Goal: Transaction & Acquisition: Subscribe to service/newsletter

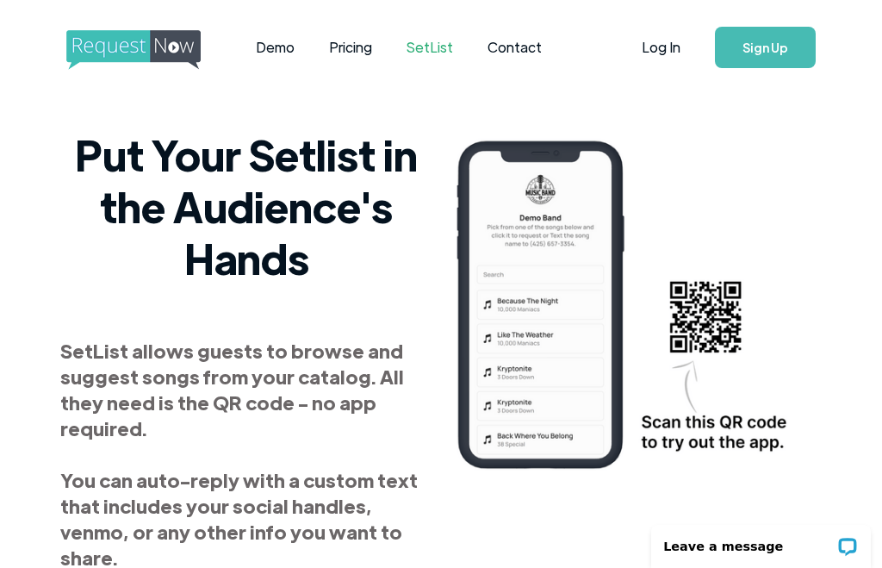
click at [356, 44] on link "Pricing" at bounding box center [351, 47] width 78 height 53
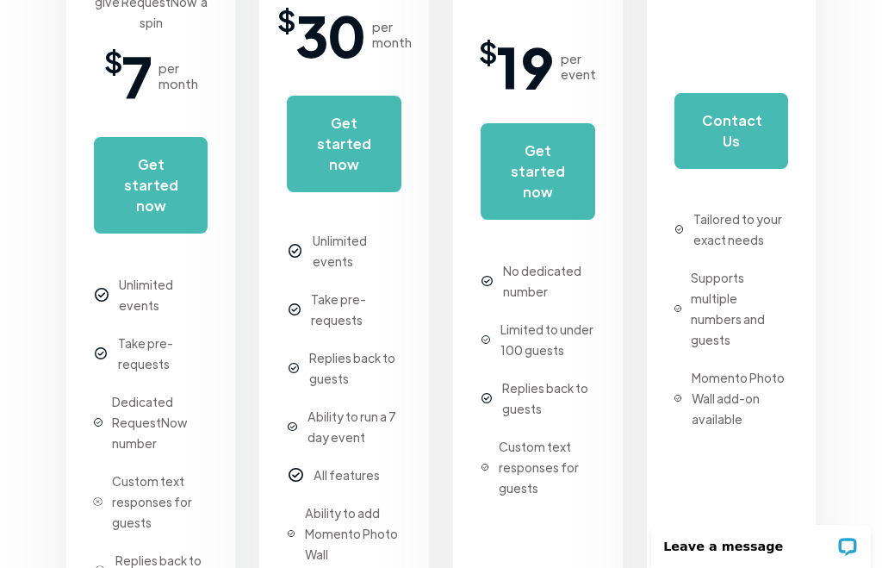
scroll to position [569, 0]
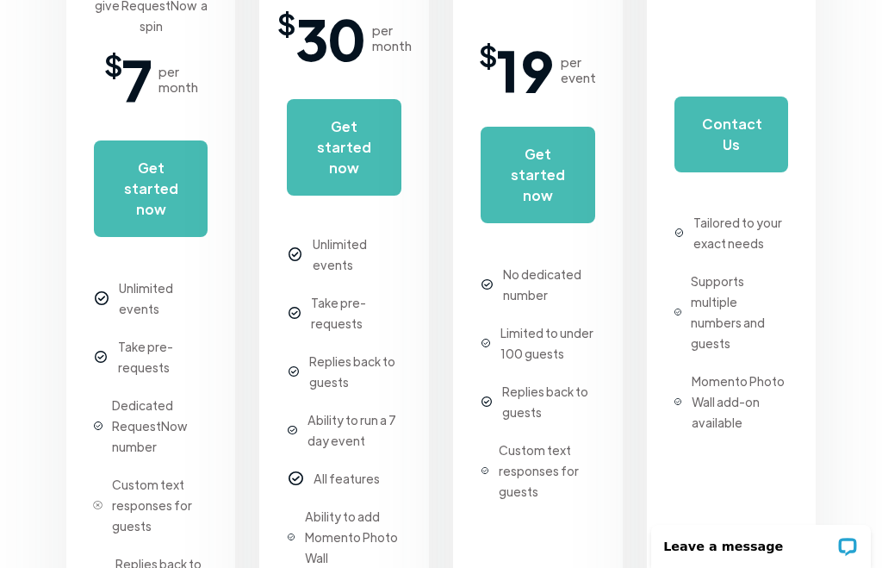
click at [168, 308] on div "Unlimited events Take pre-requests Dedicated RequestNow number Custom text resp…" at bounding box center [151, 450] width 115 height 381
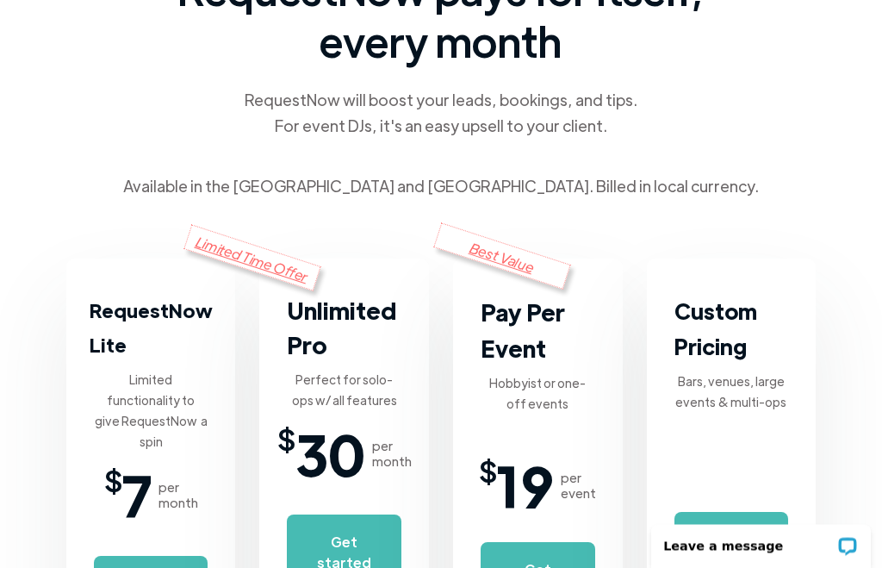
scroll to position [154, 0]
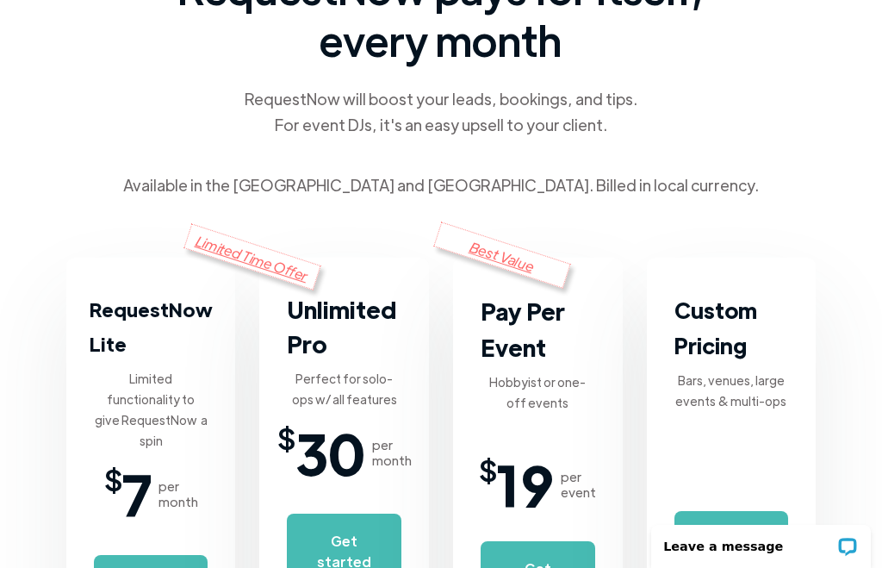
click at [343, 308] on h3 "Unlimited Pro" at bounding box center [344, 326] width 115 height 69
click at [364, 320] on h3 "Unlimited Pro" at bounding box center [344, 326] width 115 height 69
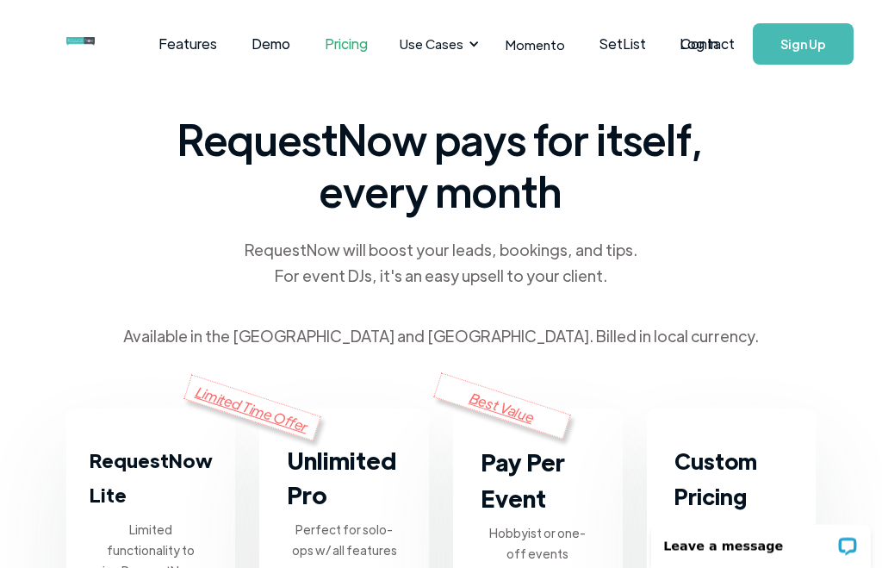
scroll to position [0, 0]
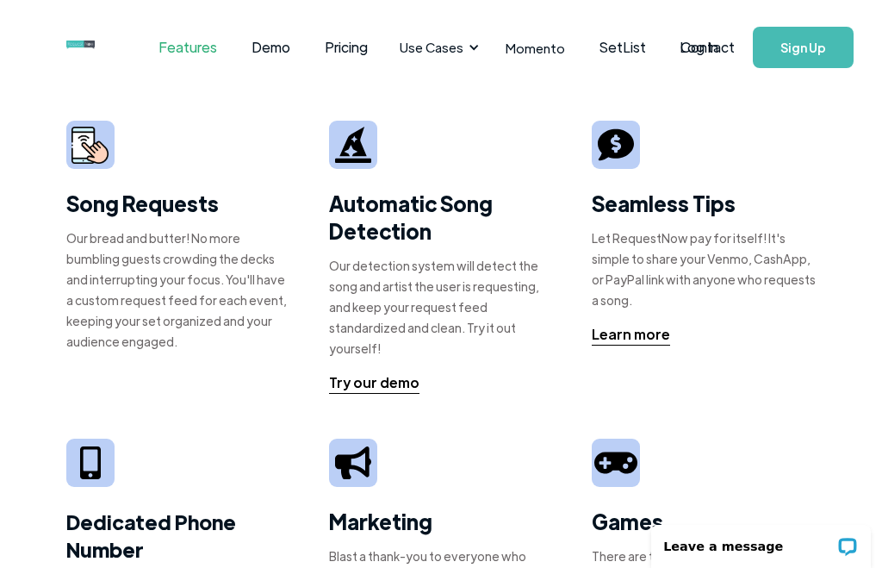
click at [271, 51] on link "Demo" at bounding box center [270, 47] width 73 height 53
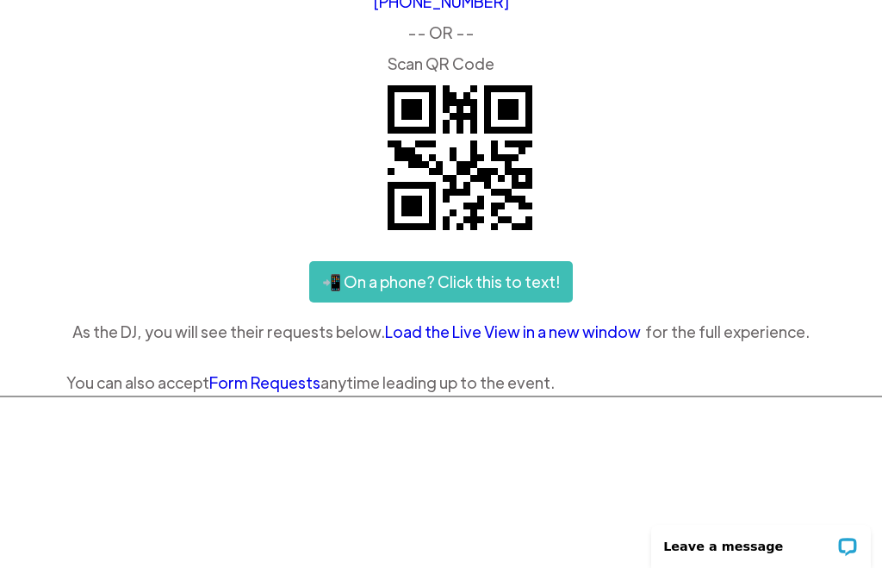
scroll to position [148, 0]
click at [536, 332] on link "Load the Live View in a new window" at bounding box center [515, 333] width 260 height 26
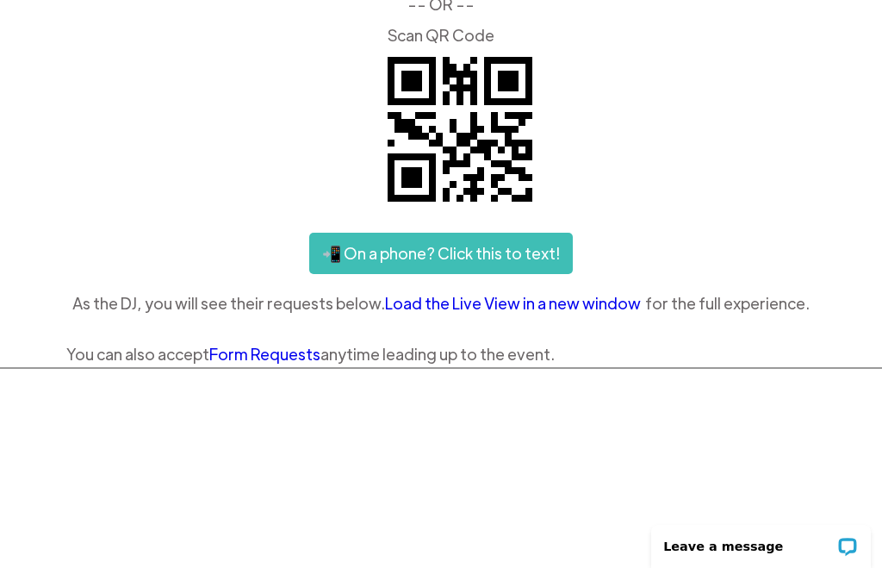
click at [257, 353] on link "Form Requests" at bounding box center [264, 354] width 111 height 20
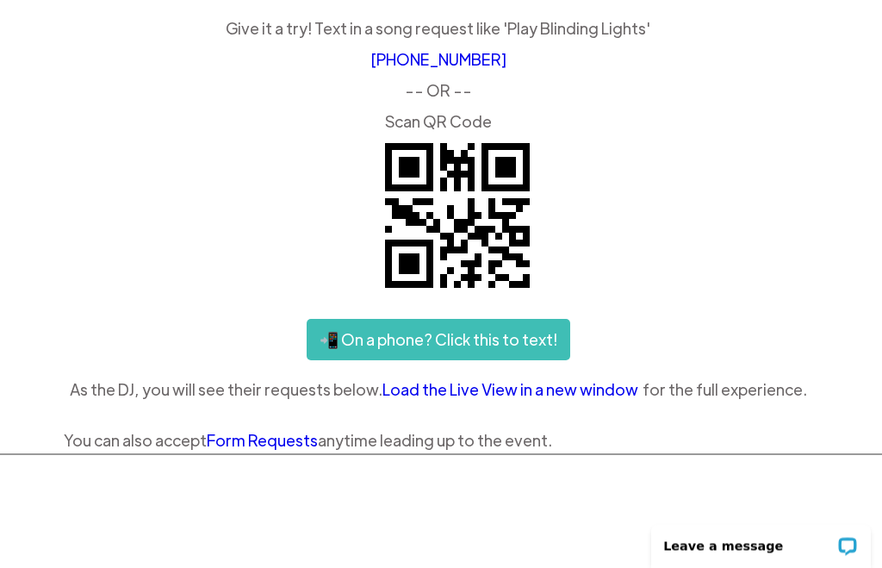
scroll to position [0, 0]
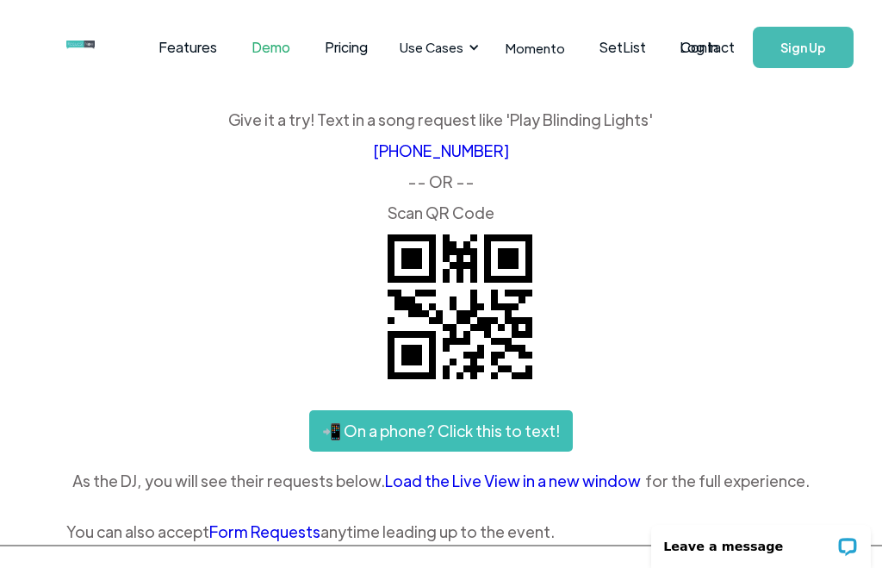
click at [615, 54] on link "SetList" at bounding box center [623, 47] width 81 height 53
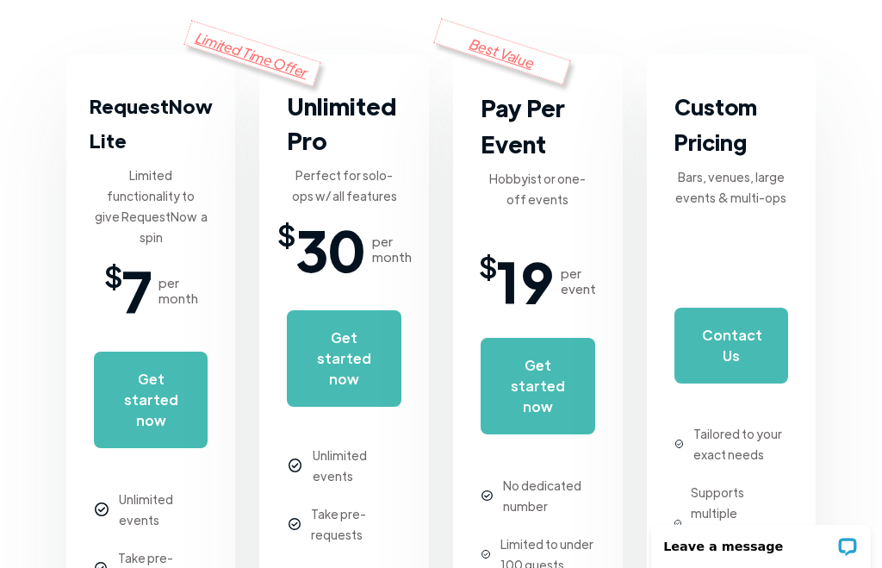
scroll to position [360, 0]
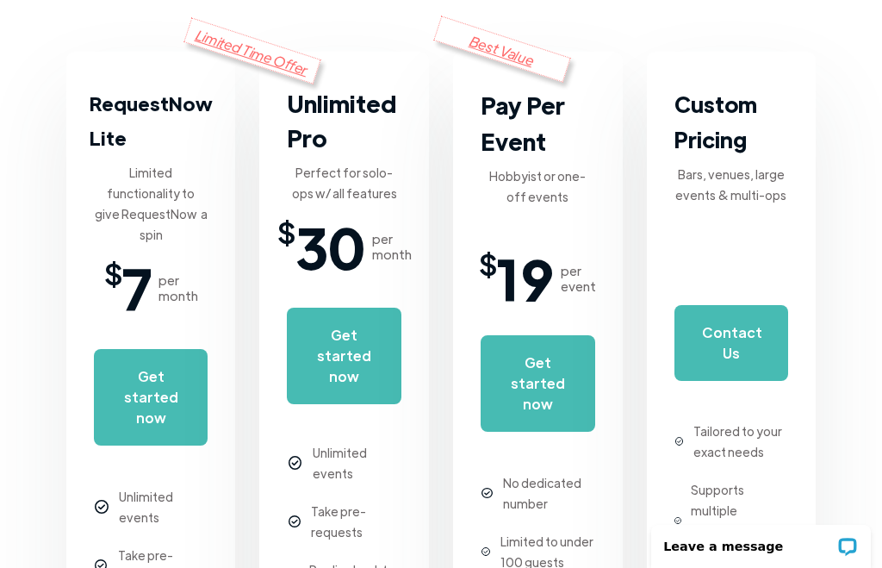
click at [515, 58] on div "Best Value" at bounding box center [502, 49] width 138 height 66
click at [551, 178] on div "Hobbyist or one-off events" at bounding box center [538, 185] width 115 height 41
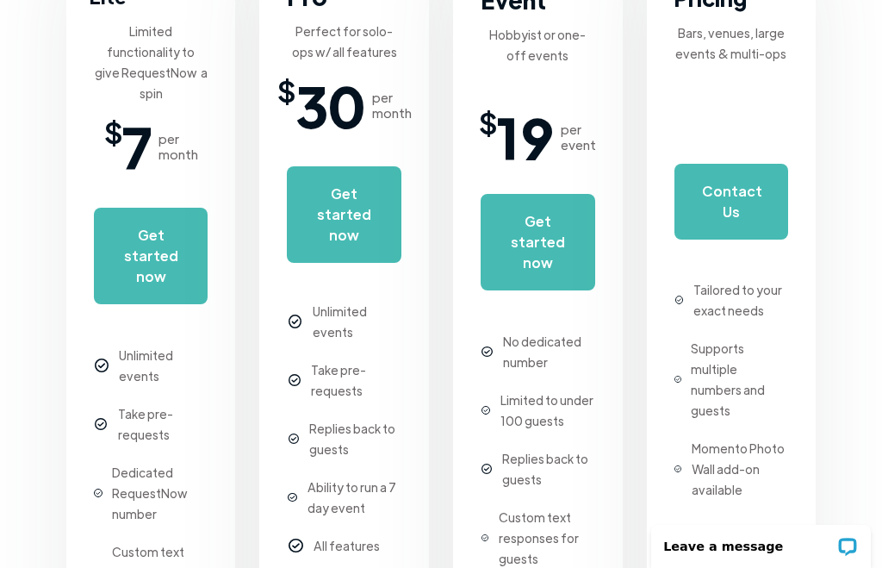
scroll to position [519, 0]
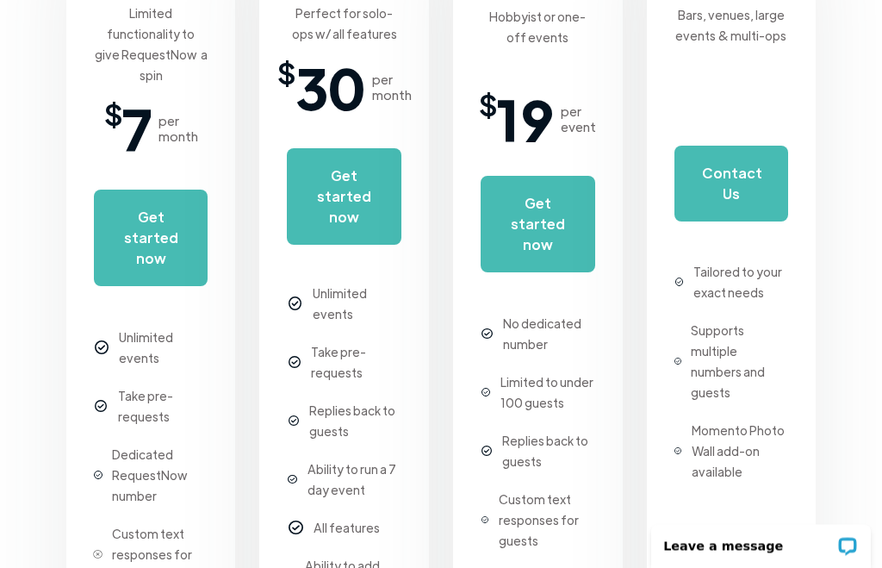
click at [551, 214] on link "Get started now" at bounding box center [538, 225] width 115 height 97
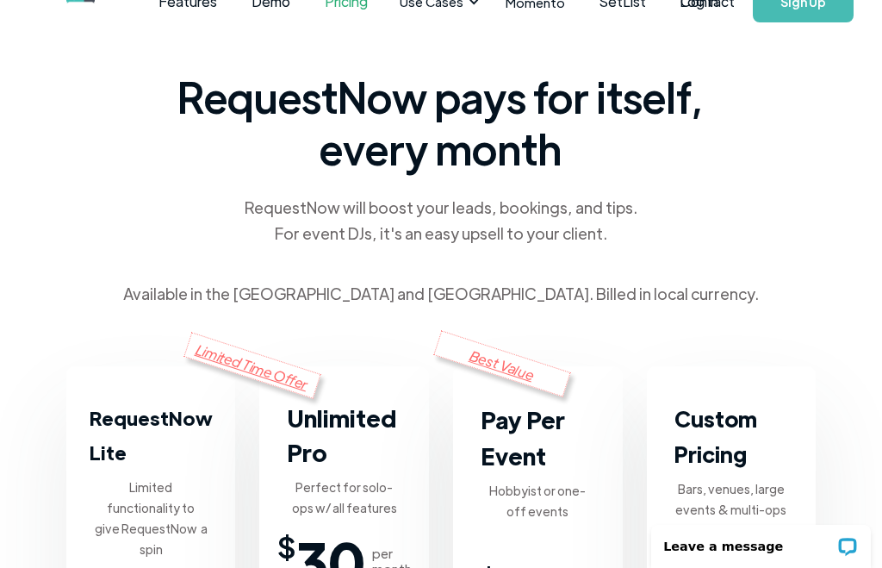
scroll to position [0, 0]
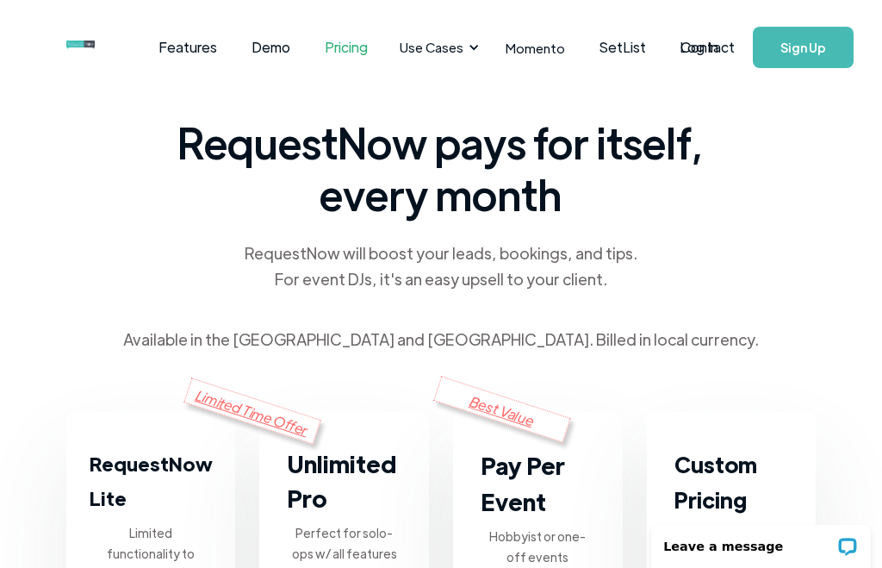
click at [275, 49] on link "Demo" at bounding box center [270, 47] width 73 height 53
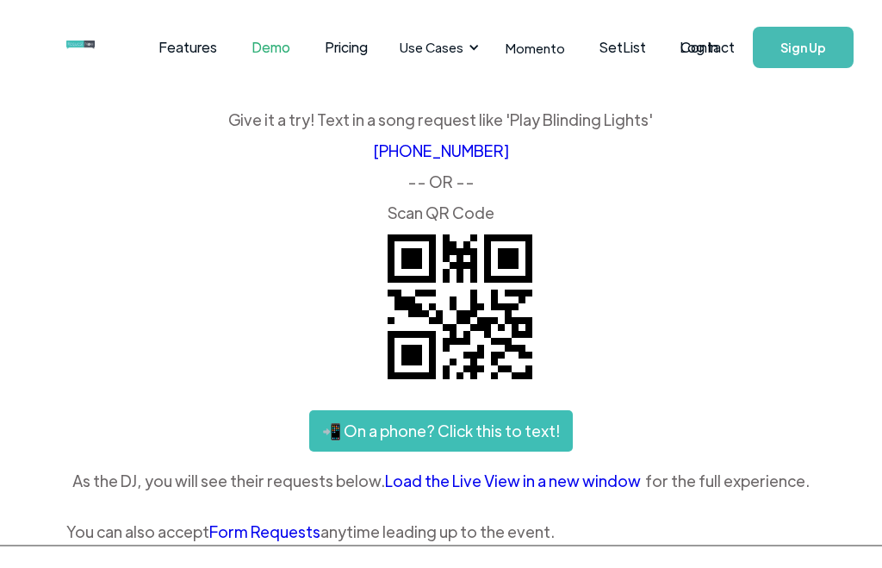
click at [199, 32] on link "Features" at bounding box center [187, 47] width 93 height 53
